Goal: Communication & Community: Answer question/provide support

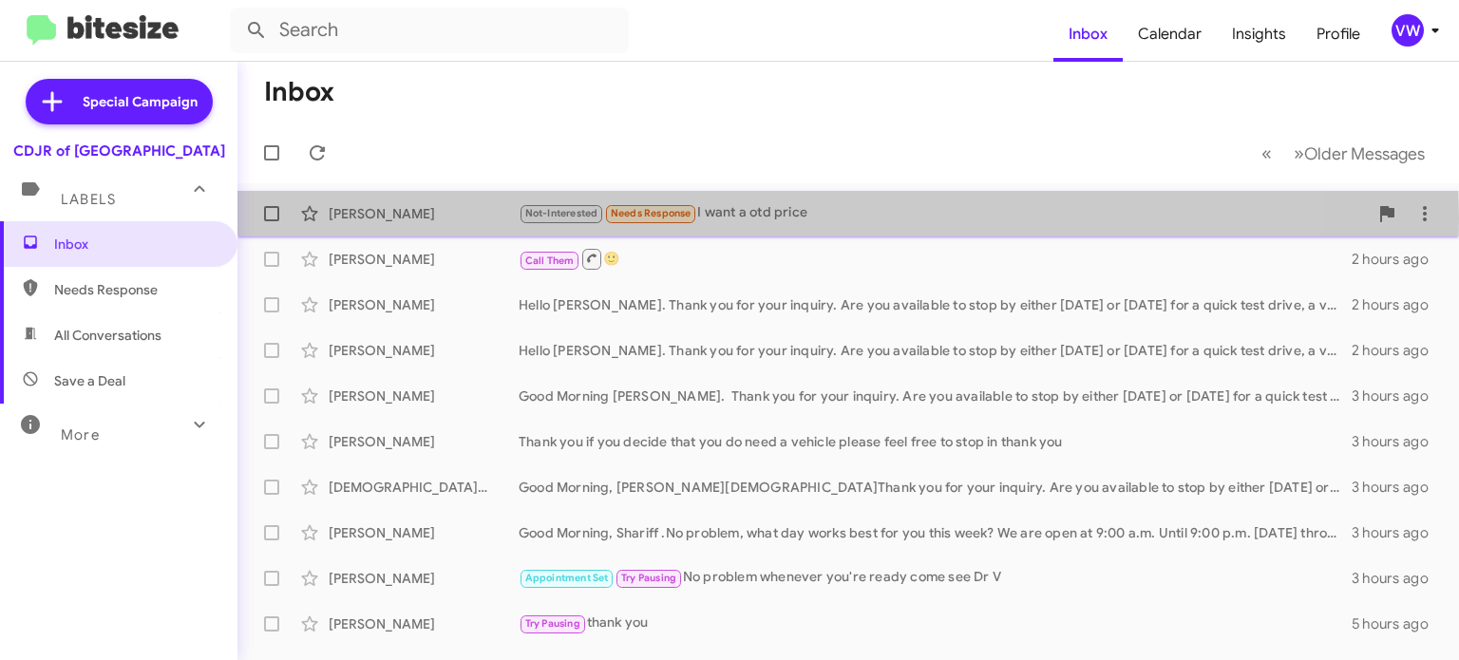
click at [667, 217] on span "Needs Response" at bounding box center [651, 213] width 81 height 12
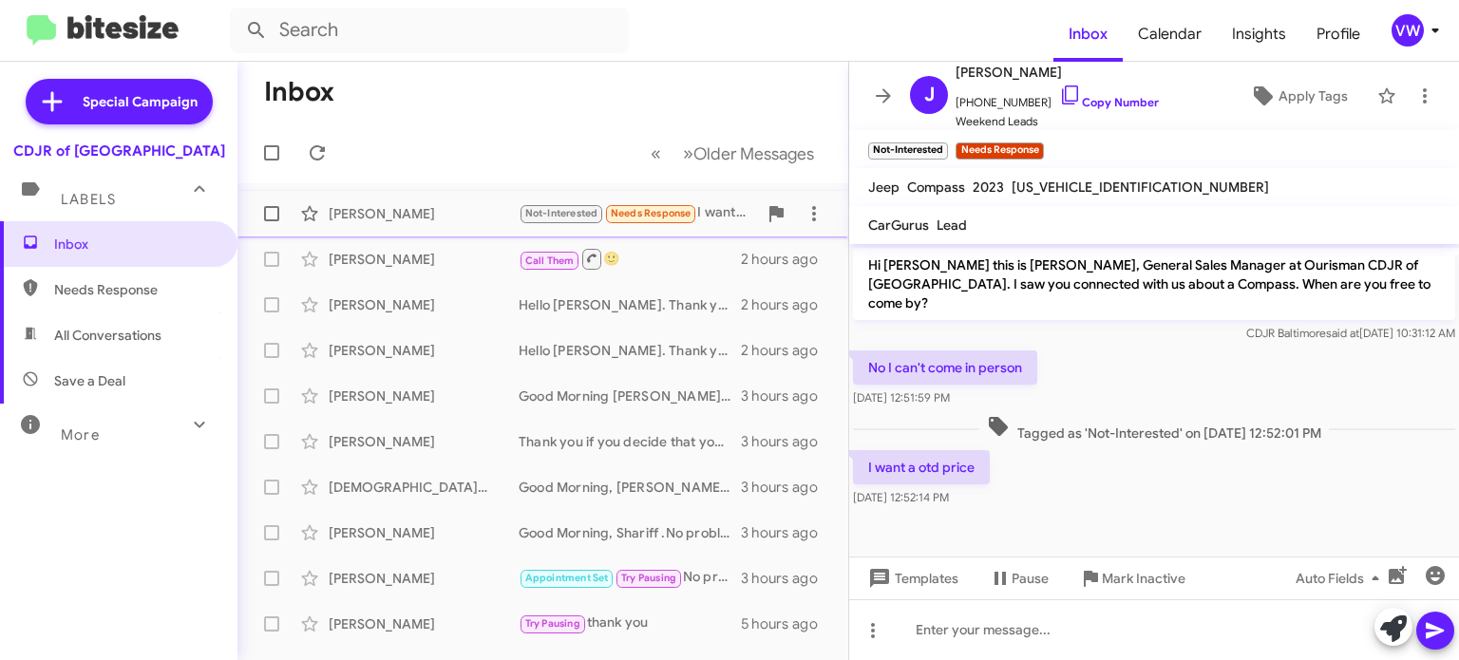
click at [670, 218] on span "Needs Response" at bounding box center [651, 213] width 81 height 12
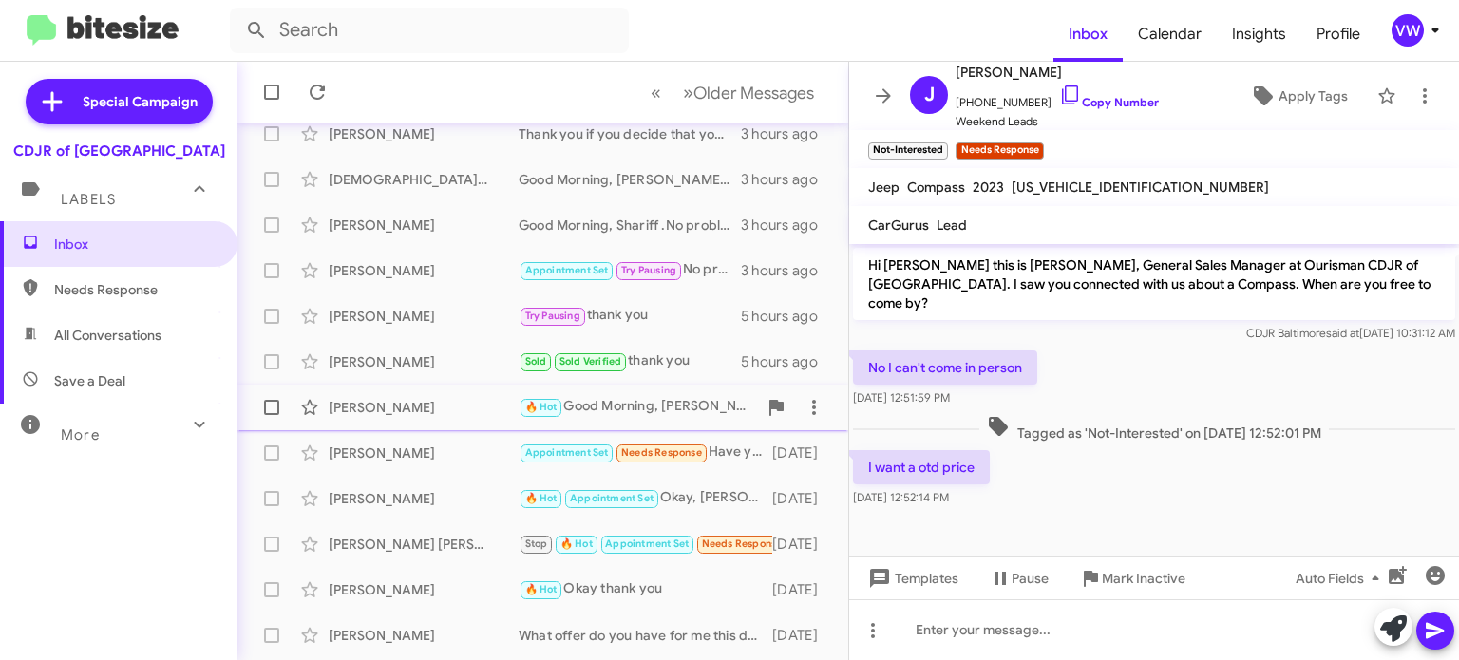
scroll to position [349, 0]
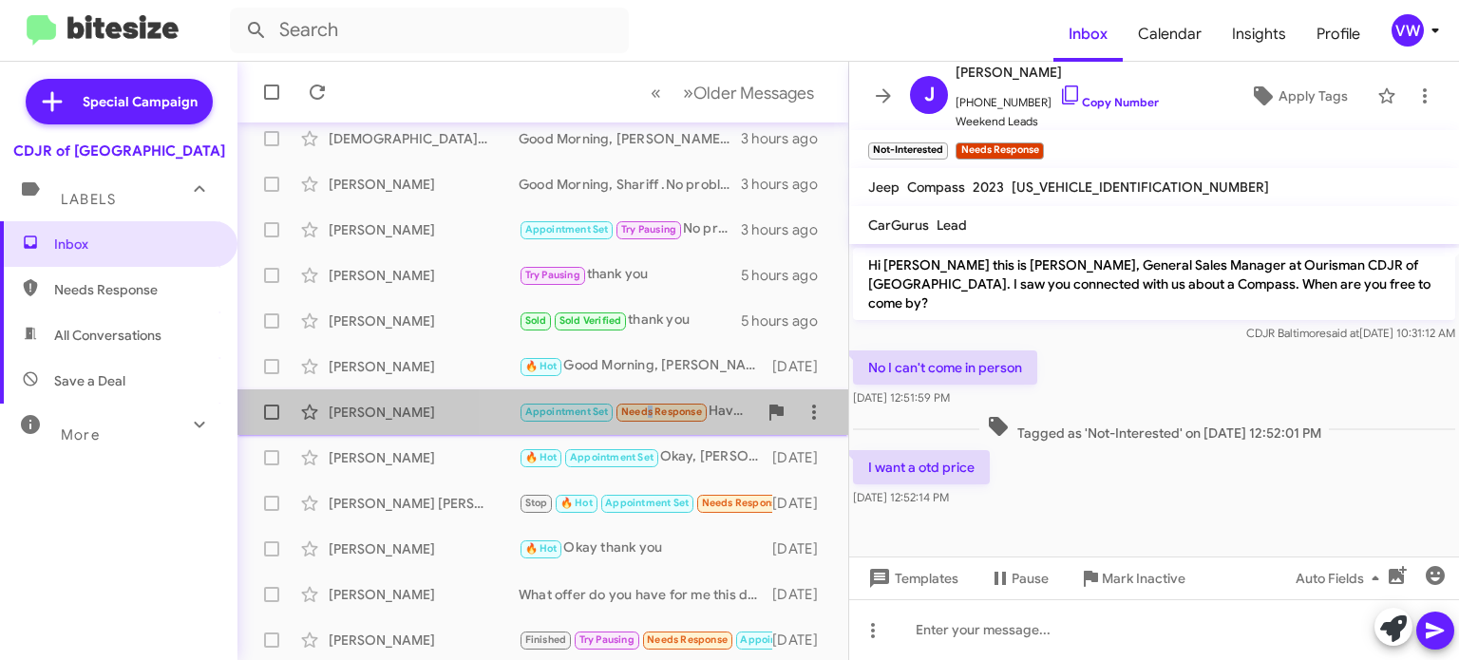
click at [636, 413] on span "Needs Response" at bounding box center [661, 412] width 81 height 12
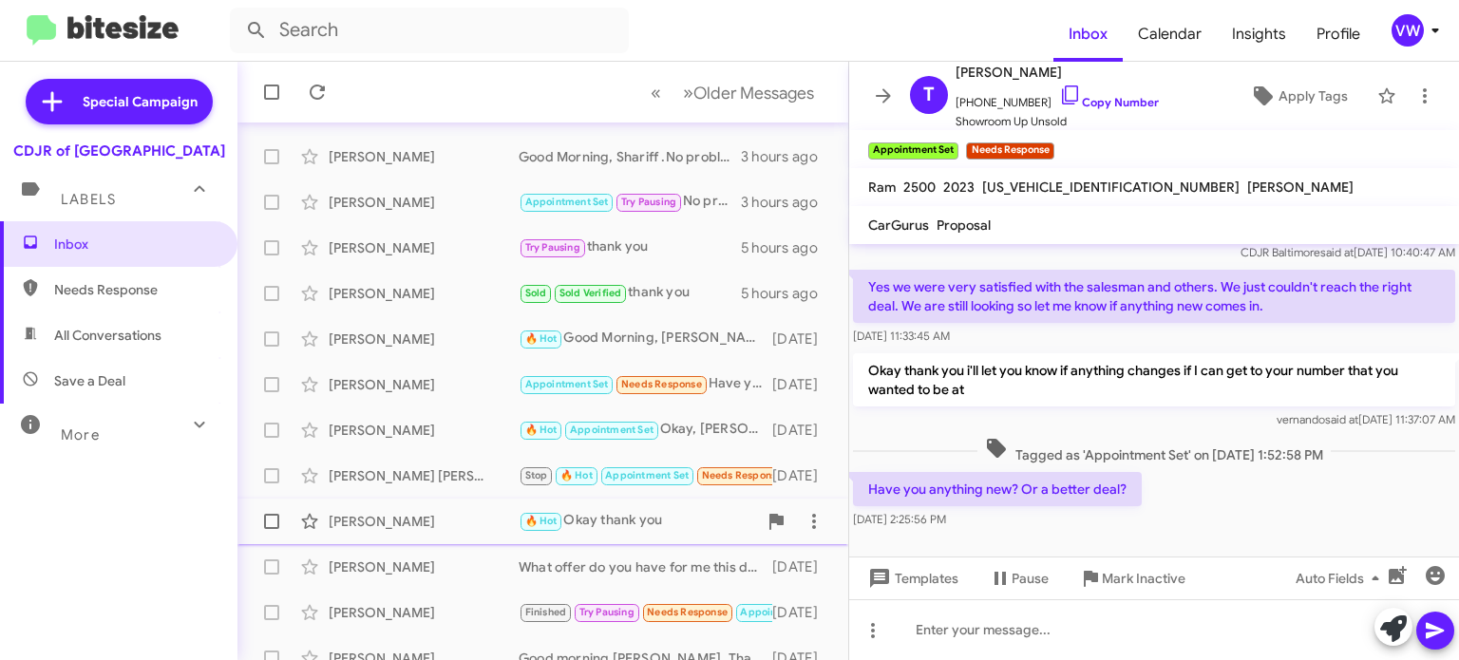
scroll to position [442, 0]
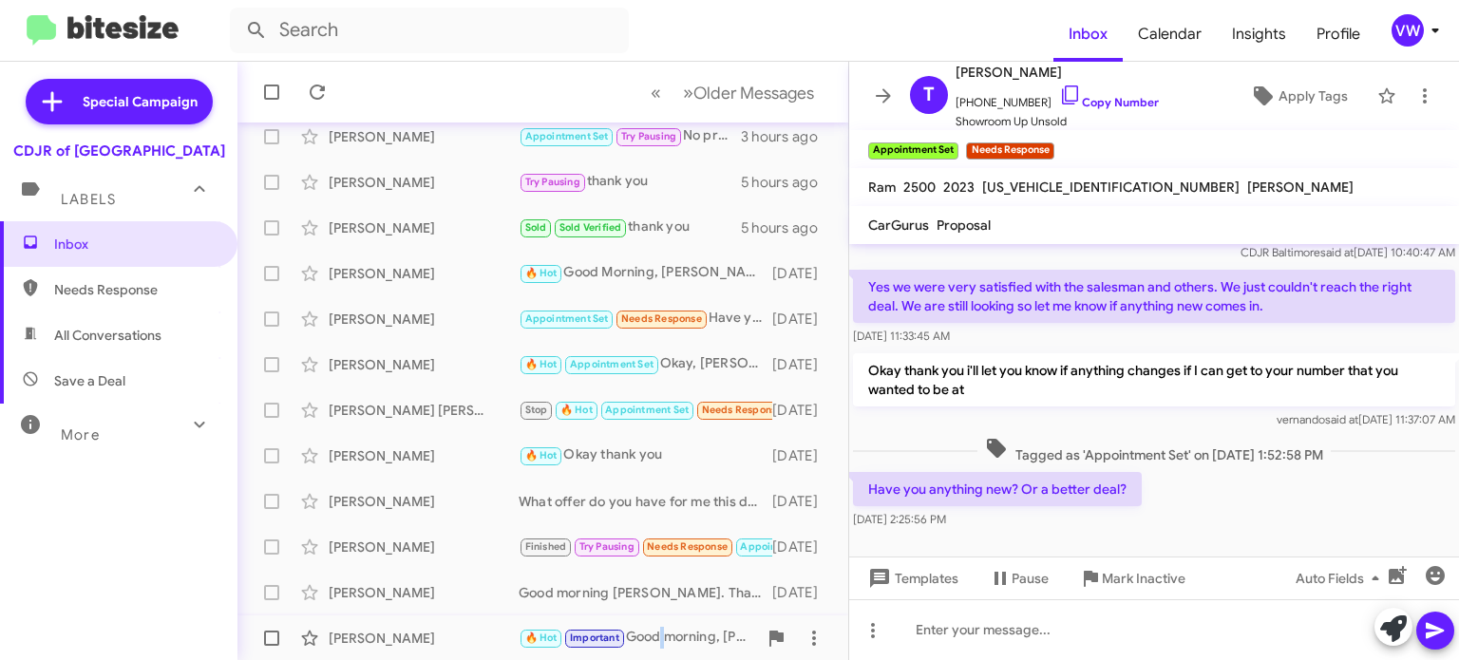
click at [663, 634] on div "🔥 Hot Important Good morning, [PERSON_NAME]. We have a huge inventory of Ram 25…" at bounding box center [638, 638] width 238 height 22
